Goal: Transaction & Acquisition: Purchase product/service

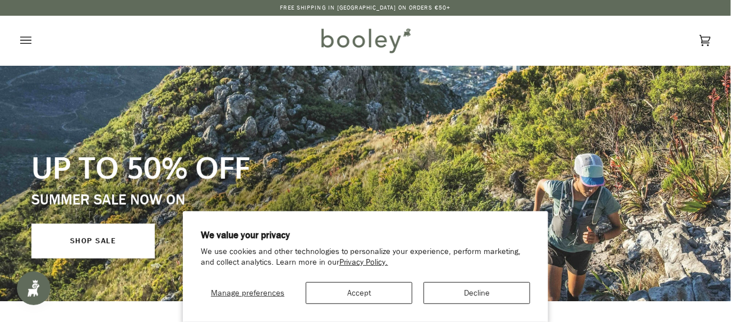
scroll to position [33, 0]
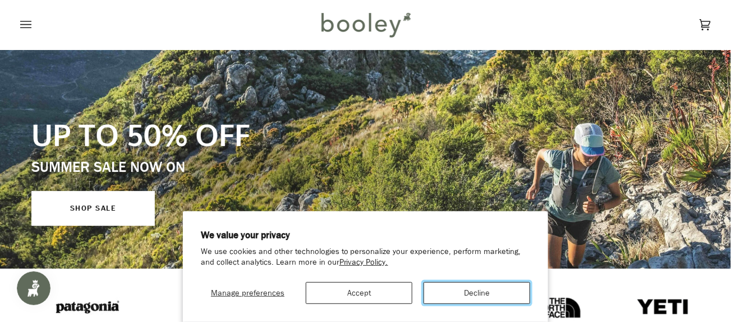
click at [458, 295] on button "Decline" at bounding box center [477, 293] width 107 height 22
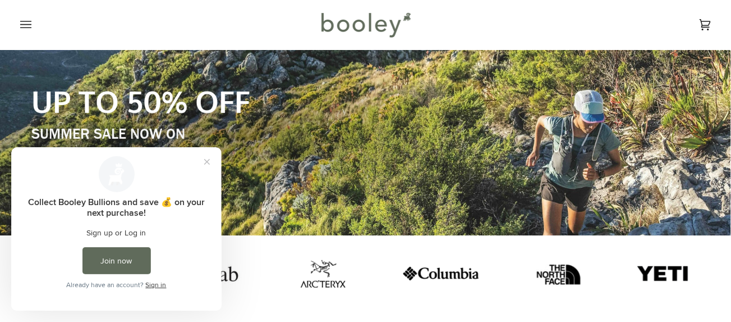
scroll to position [0, 0]
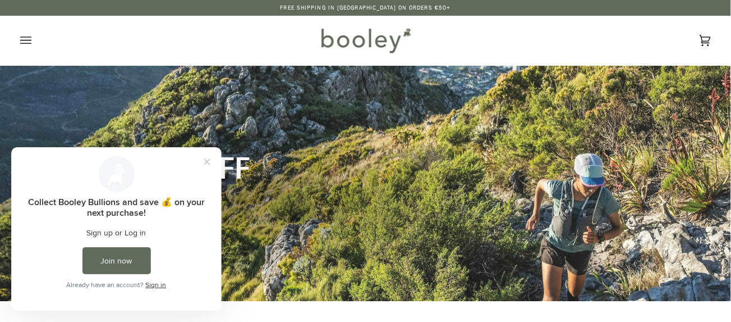
click at [26, 41] on icon "Open menu" at bounding box center [25, 40] width 11 height 17
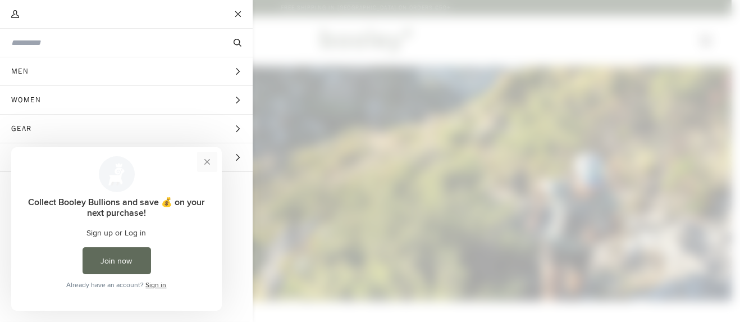
click at [204, 168] on button "Close prompt" at bounding box center [207, 161] width 20 height 20
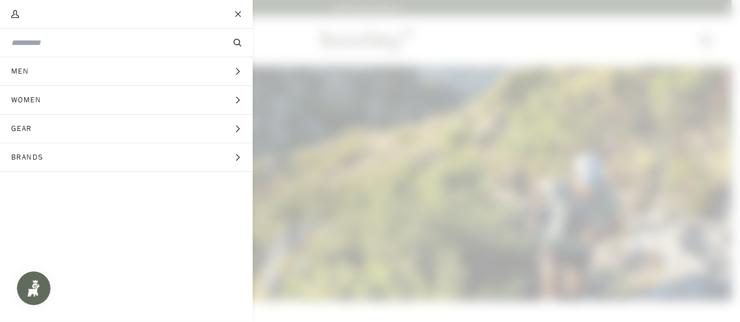
click at [447, 77] on span "Main menu" at bounding box center [370, 161] width 740 height 322
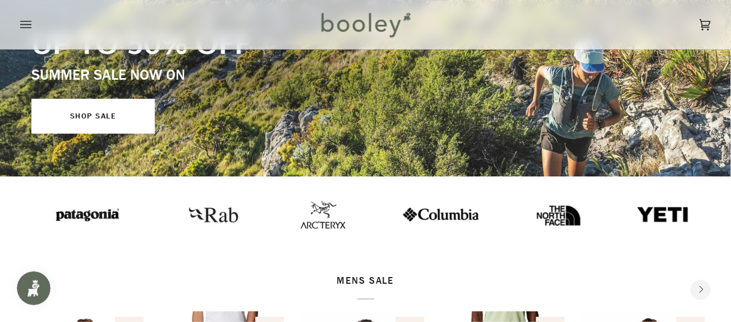
scroll to position [157, 0]
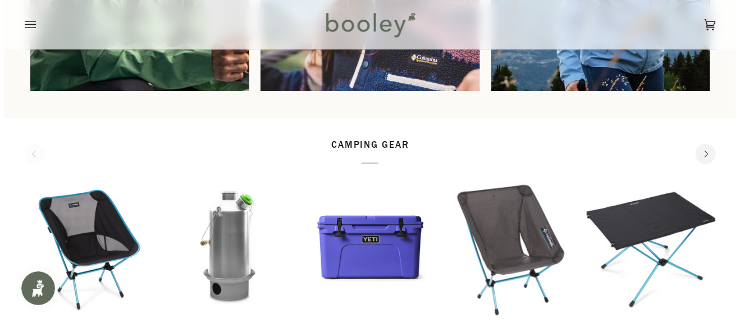
scroll to position [1037, 0]
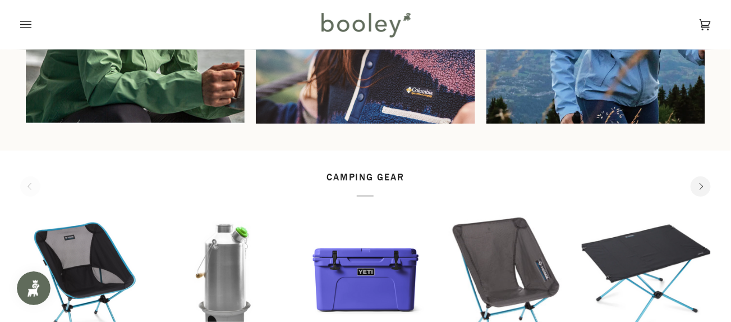
click at [27, 26] on icon "Open menu" at bounding box center [25, 24] width 11 height 17
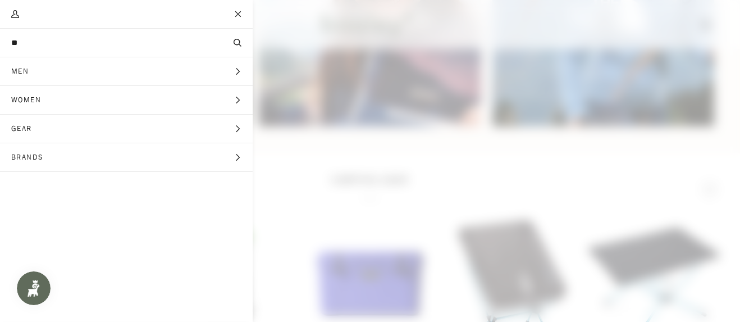
scroll to position [1040, 0]
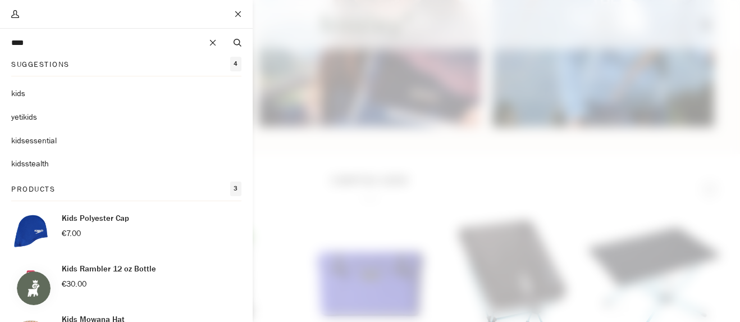
type input "****"
click at [222, 36] on button "Search" at bounding box center [237, 42] width 30 height 12
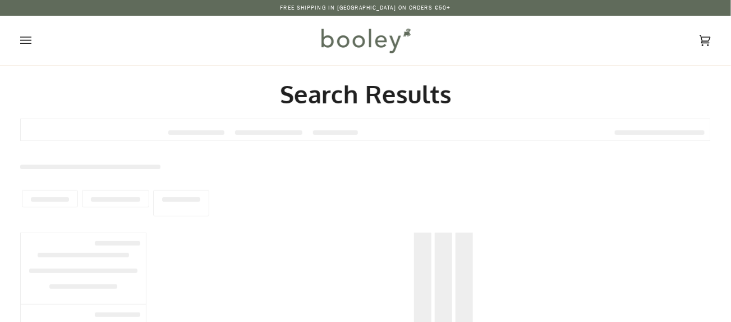
type input "****"
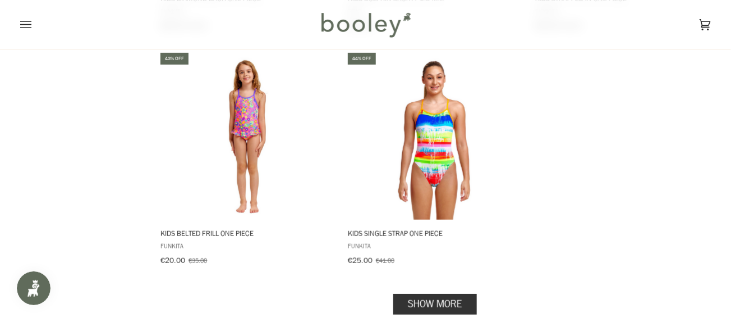
scroll to position [1678, 0]
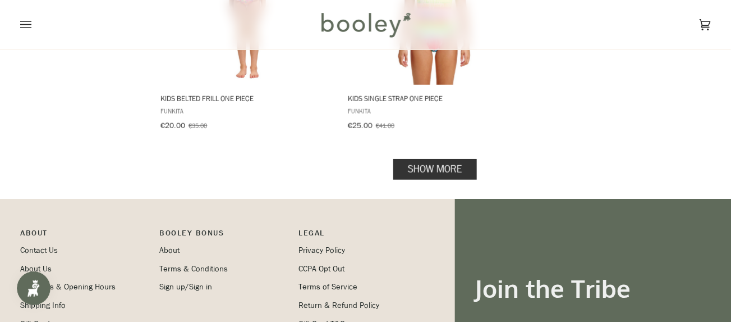
click at [435, 159] on link "Show more" at bounding box center [436, 169] width 84 height 21
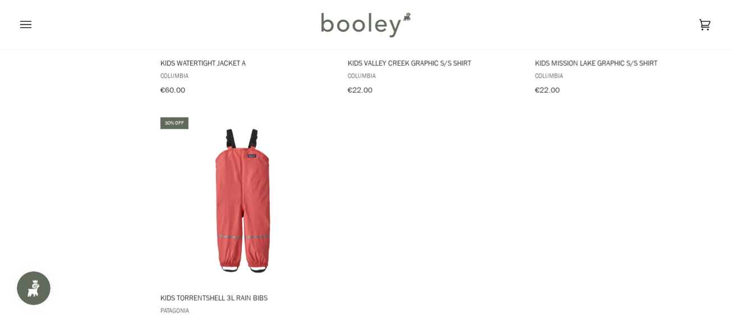
scroll to position [3288, 0]
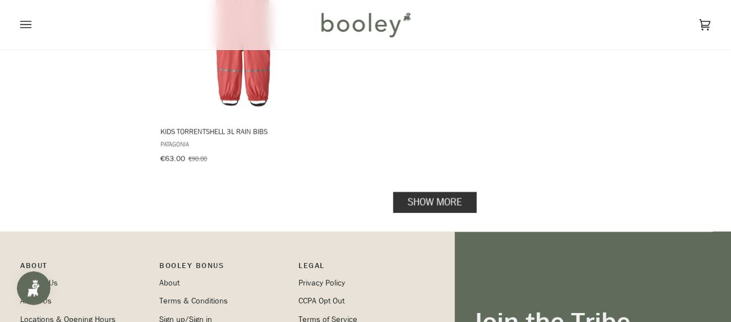
click at [420, 192] on link "Show more" at bounding box center [436, 202] width 84 height 21
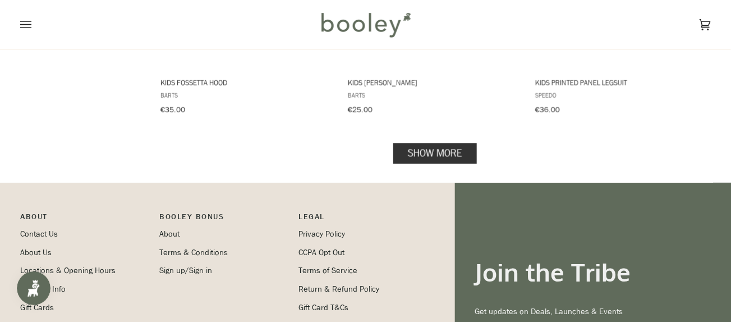
scroll to position [4712, 0]
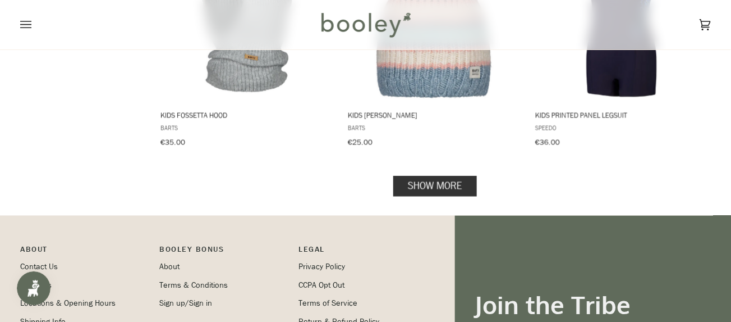
click at [436, 176] on link "Show more" at bounding box center [436, 186] width 84 height 21
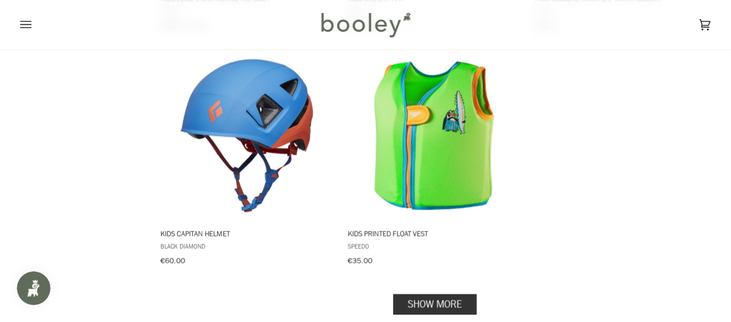
scroll to position [6270, 0]
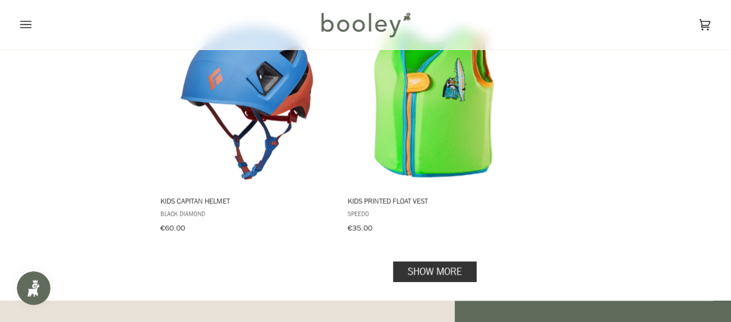
click at [439, 260] on link "Show more" at bounding box center [436, 270] width 84 height 21
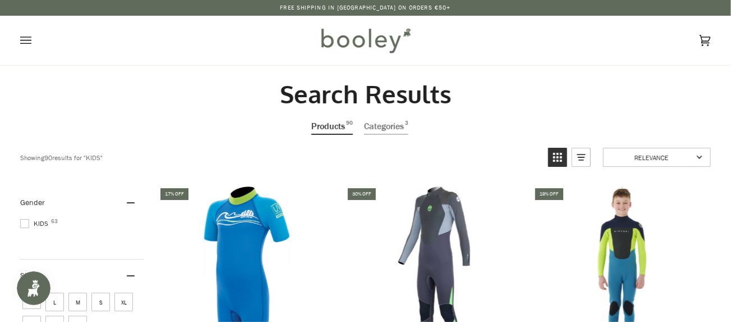
click at [24, 42] on icon "Open menu" at bounding box center [25, 40] width 11 height 17
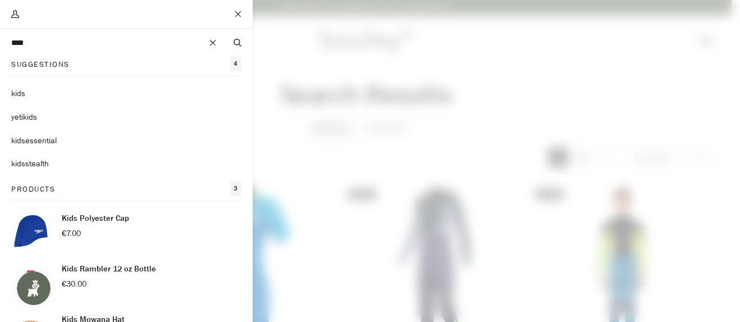
click at [315, 91] on span "Main menu" at bounding box center [370, 161] width 740 height 322
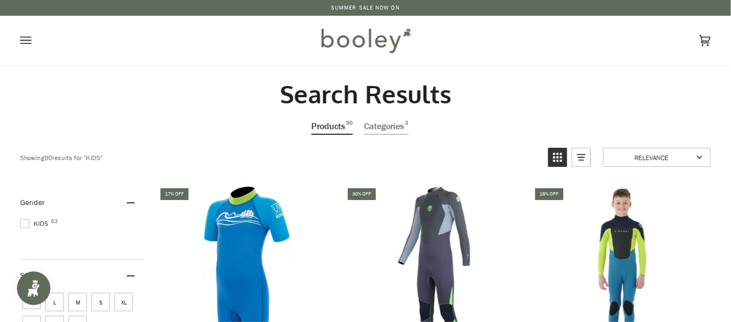
click at [351, 44] on img at bounding box center [366, 40] width 98 height 33
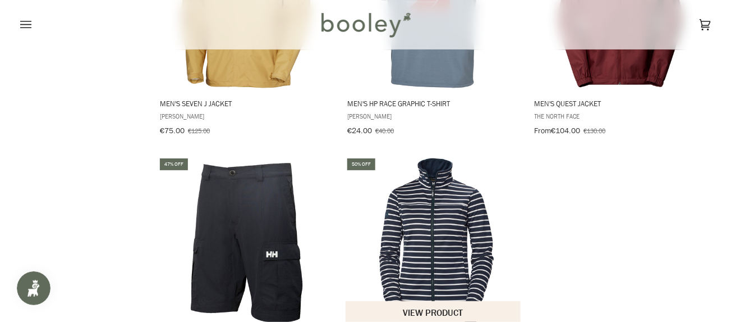
scroll to position [1762, 0]
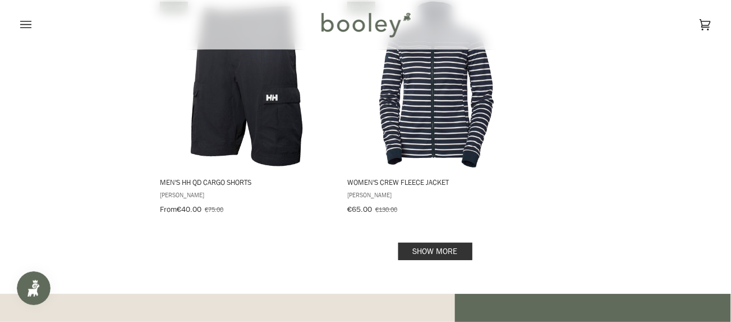
click at [446, 243] on link "Show more" at bounding box center [436, 251] width 74 height 17
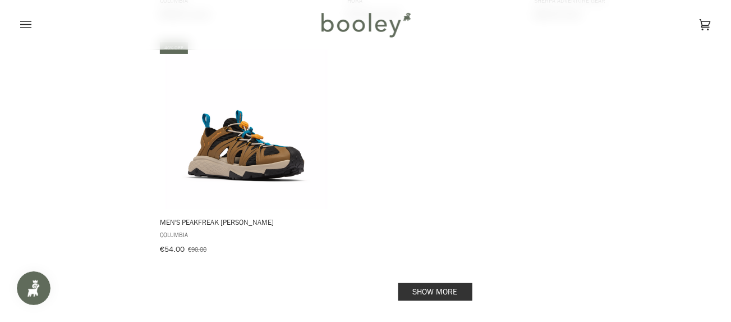
scroll to position [3396, 0]
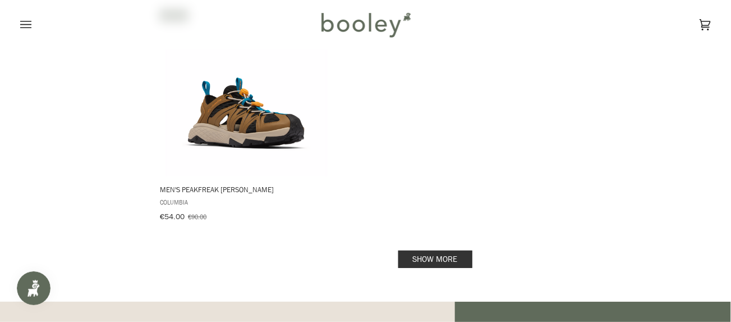
click at [423, 250] on link "Show more" at bounding box center [436, 258] width 74 height 17
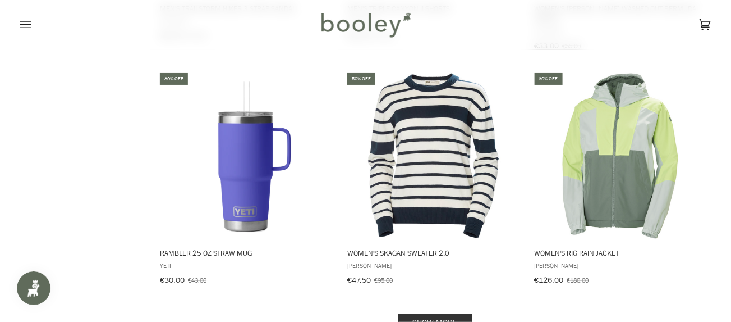
scroll to position [4886, 0]
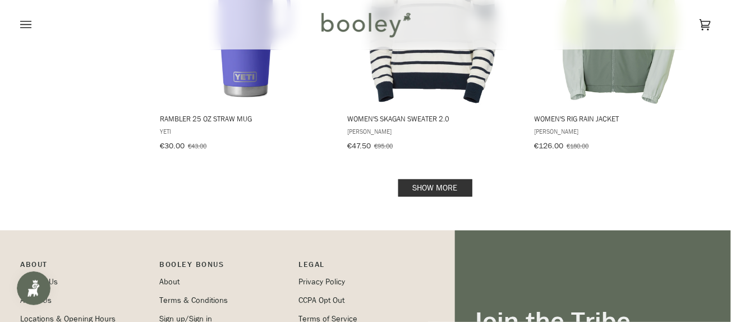
click at [432, 179] on link "Show more" at bounding box center [436, 187] width 74 height 17
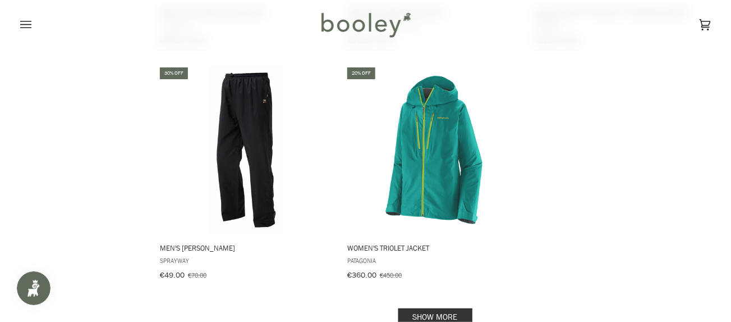
scroll to position [6443, 0]
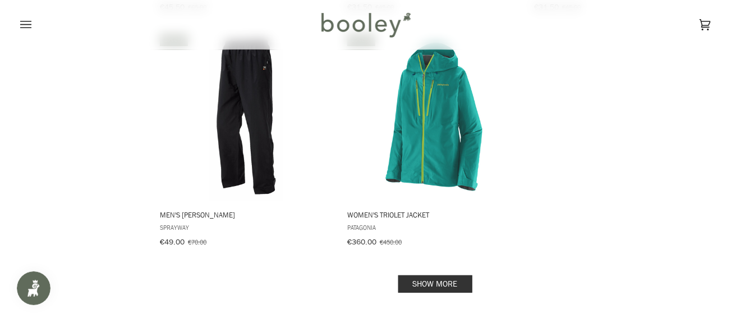
click at [435, 275] on link "Show more" at bounding box center [436, 283] width 74 height 17
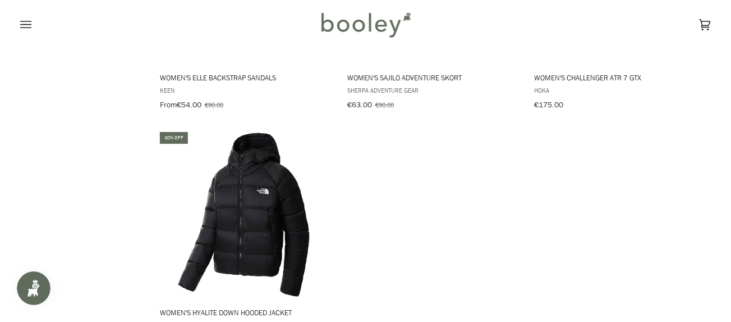
scroll to position [8054, 0]
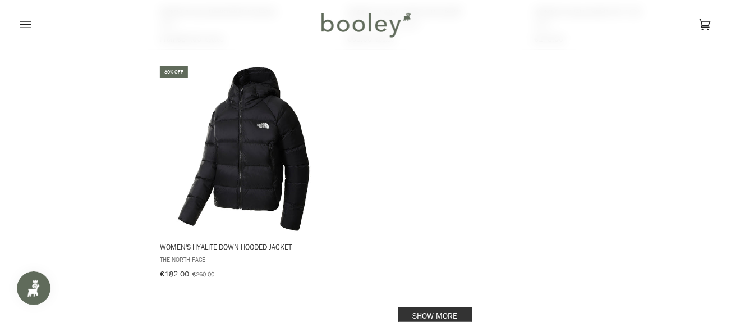
click at [427, 307] on link "Show more" at bounding box center [436, 315] width 74 height 17
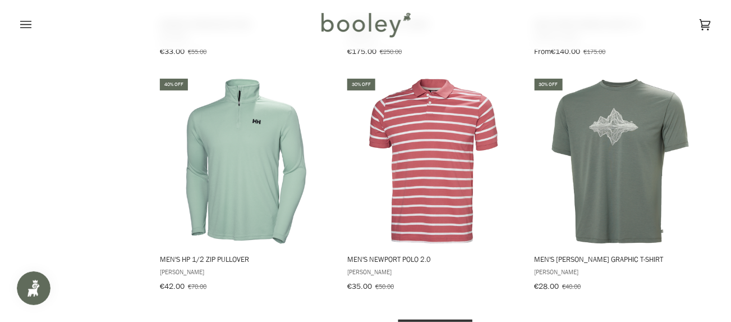
scroll to position [9600, 0]
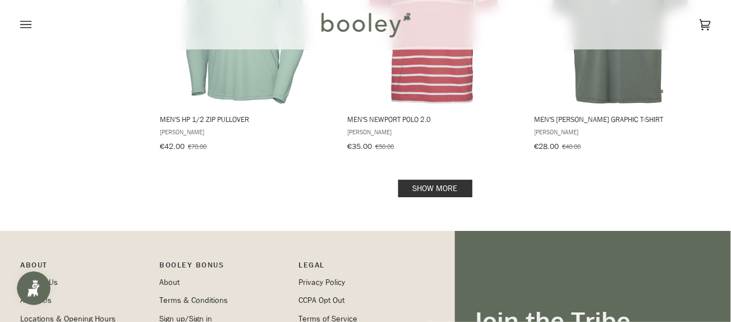
click at [440, 180] on link "Show more" at bounding box center [436, 188] width 74 height 17
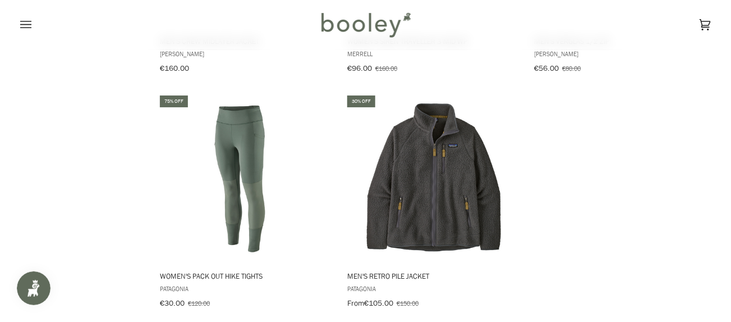
scroll to position [11118, 0]
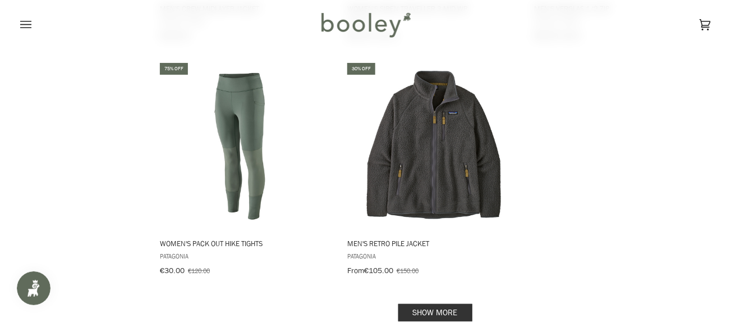
click at [437, 304] on link "Show more" at bounding box center [436, 312] width 74 height 17
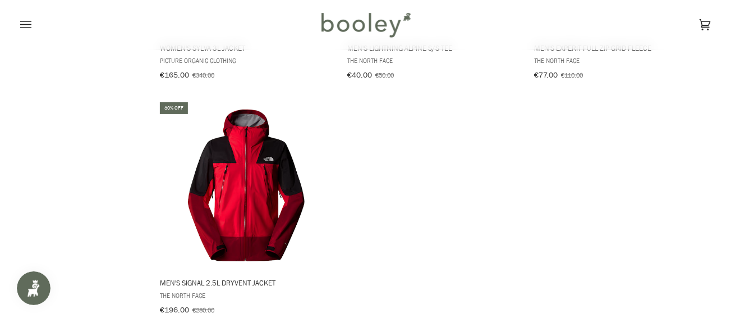
scroll to position [12775, 0]
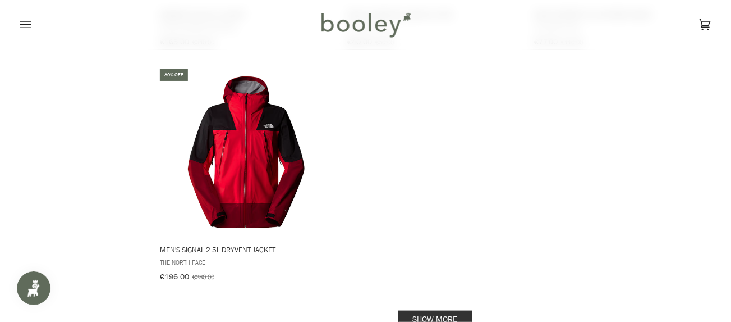
click at [423, 310] on link "Show more" at bounding box center [436, 318] width 74 height 17
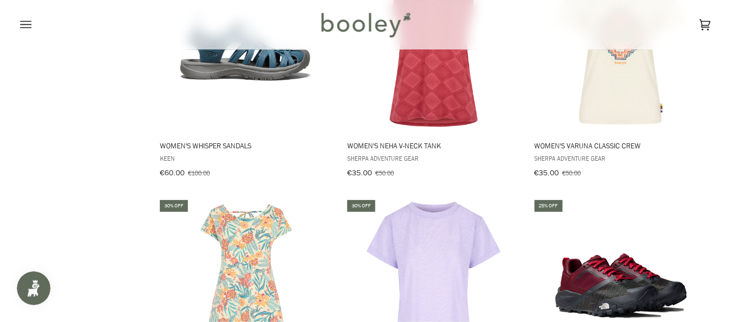
scroll to position [14198, 0]
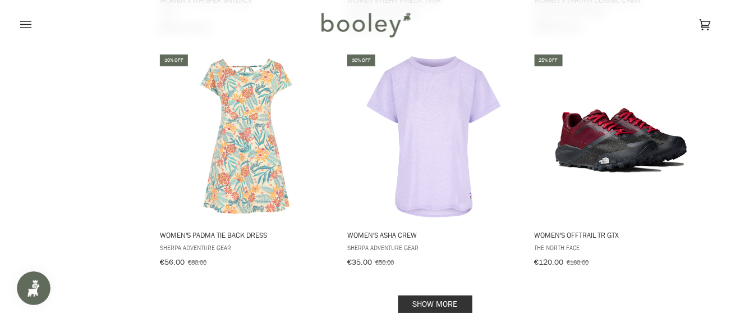
click at [430, 295] on link "Show more" at bounding box center [436, 303] width 74 height 17
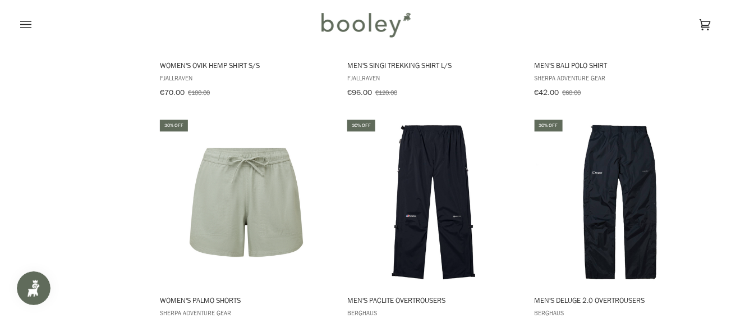
scroll to position [15704, 0]
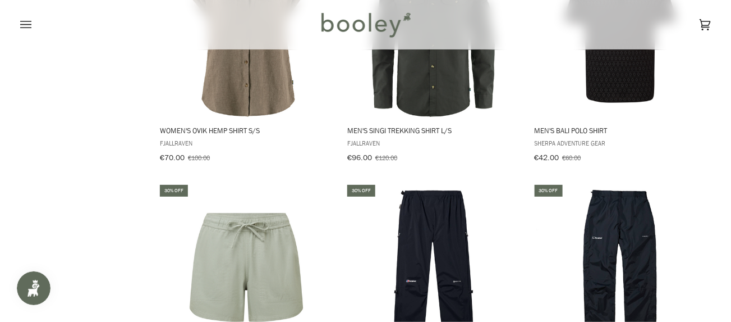
scroll to position [15443, 0]
